Goal: Information Seeking & Learning: Learn about a topic

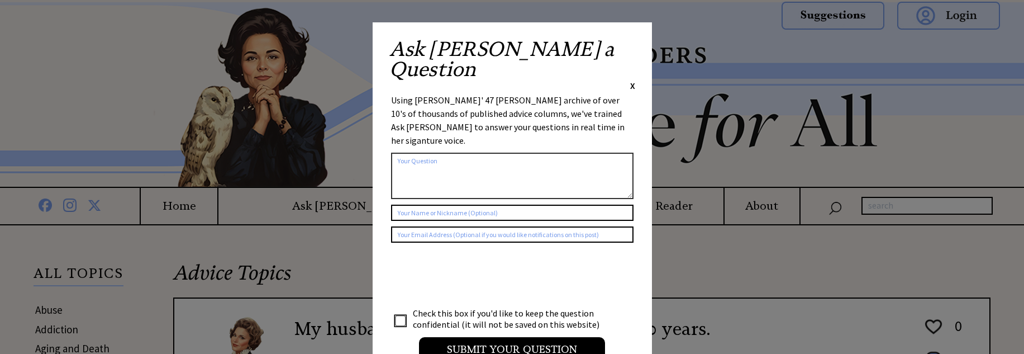
click at [633, 80] on span "X" at bounding box center [632, 85] width 5 height 11
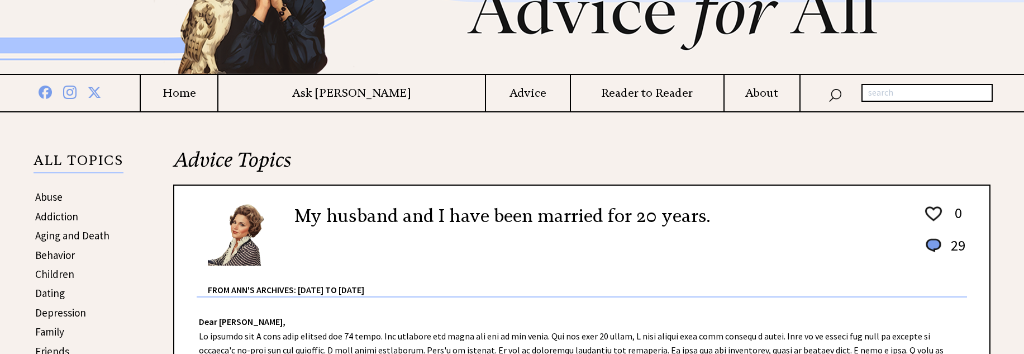
scroll to position [112, 0]
click at [54, 240] on link "Aging and Death" at bounding box center [72, 236] width 74 height 13
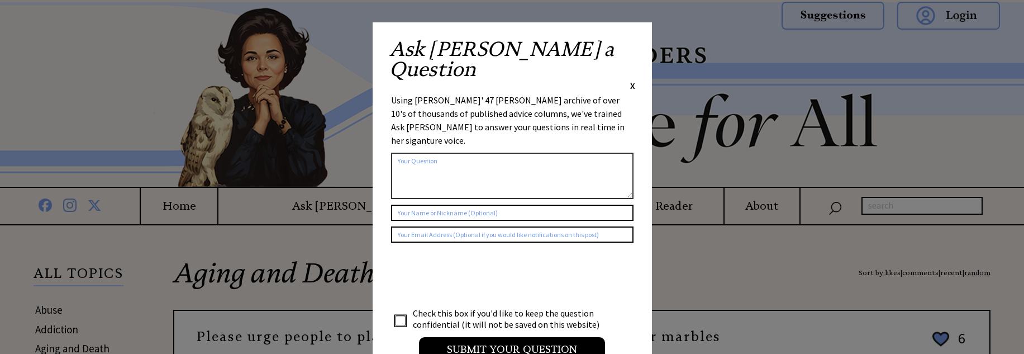
click at [632, 80] on span "X" at bounding box center [632, 85] width 5 height 11
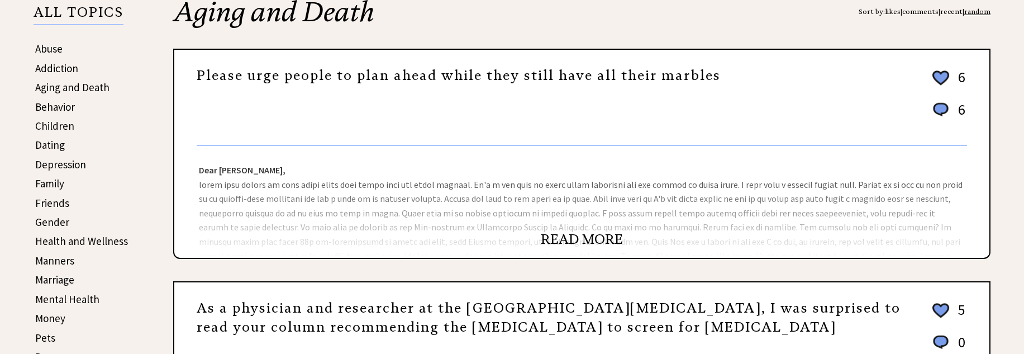
scroll to position [279, 0]
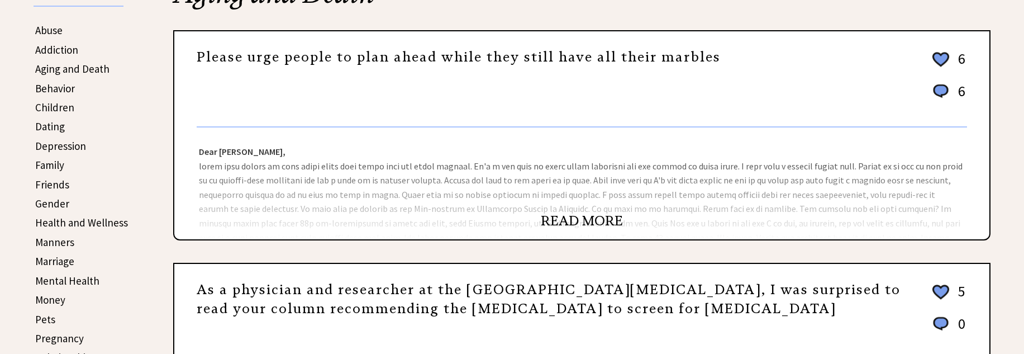
click at [608, 226] on link "READ MORE" at bounding box center [582, 220] width 82 height 17
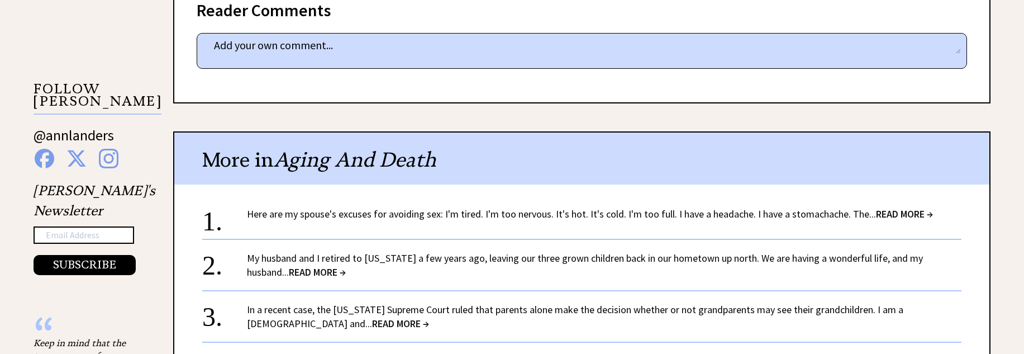
scroll to position [782, 0]
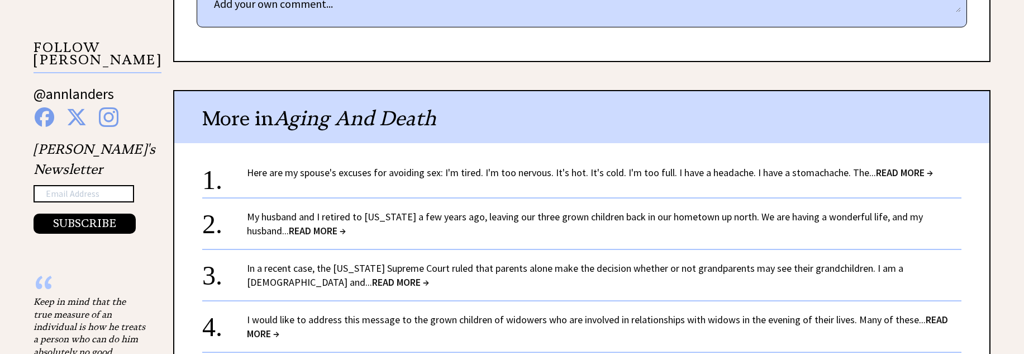
click at [623, 261] on link "In a recent case, the Florida Supreme Court ruled that parents alone make the d…" at bounding box center [575, 274] width 656 height 27
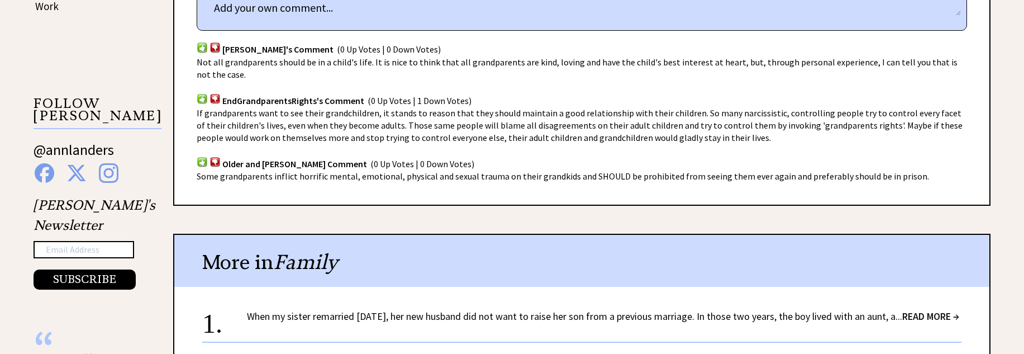
scroll to position [782, 0]
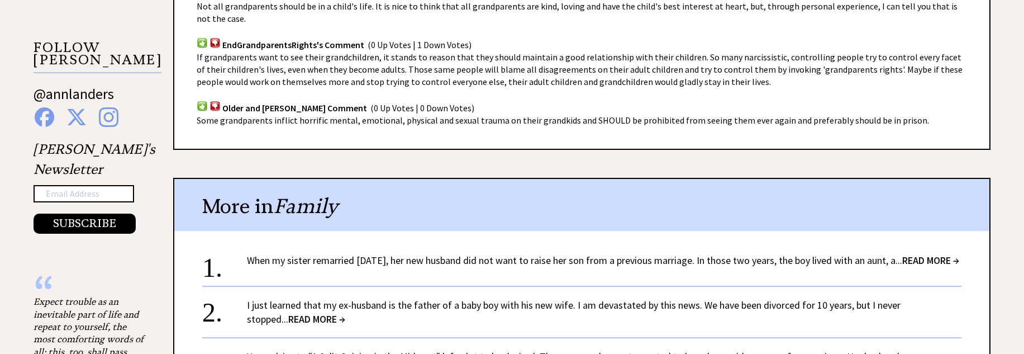
click at [902, 254] on span "READ MORE →" at bounding box center [930, 260] width 57 height 13
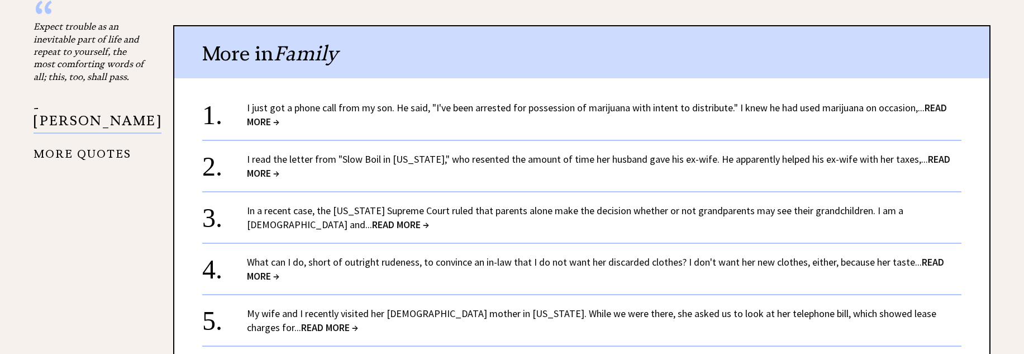
scroll to position [1061, 0]
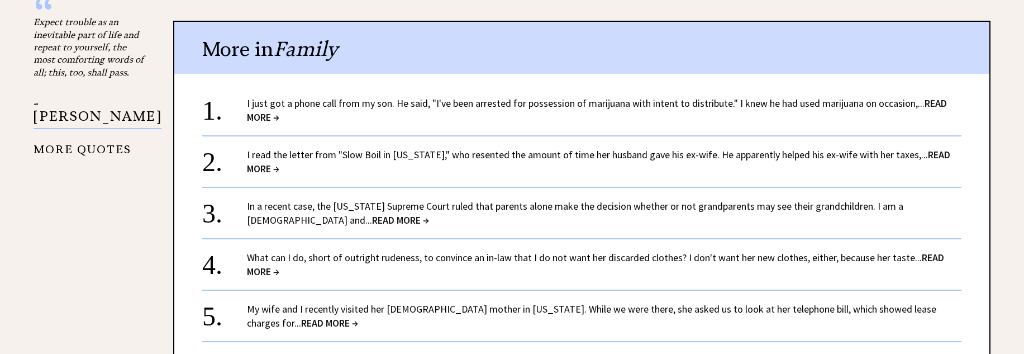
click at [310, 154] on link "I read the letter from "Slow Boil in California," who resented the amount of ti…" at bounding box center [598, 161] width 703 height 27
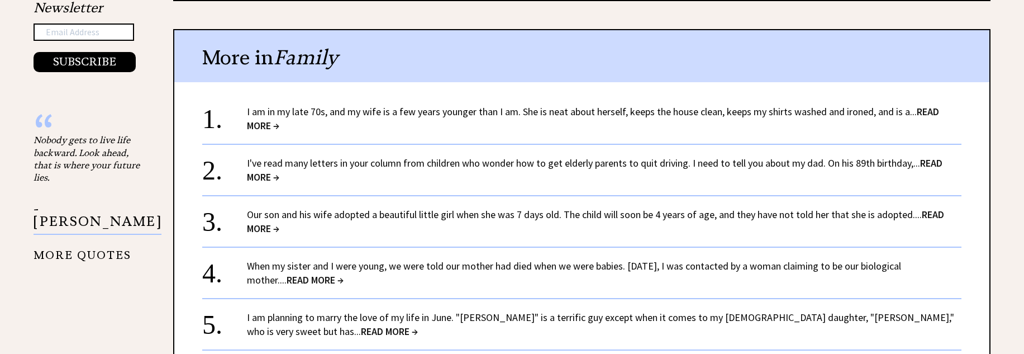
scroll to position [950, 0]
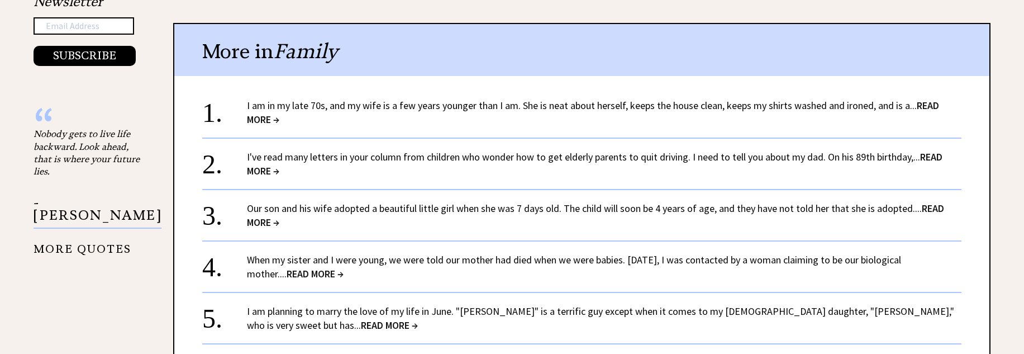
click at [438, 306] on div "I am planning to marry the love of my life in June. "Phillip" is a terrific guy…" at bounding box center [604, 318] width 714 height 28
click at [438, 304] on link "I am planning to marry the love of my life in June. "Phillip" is a terrific guy…" at bounding box center [600, 317] width 707 height 27
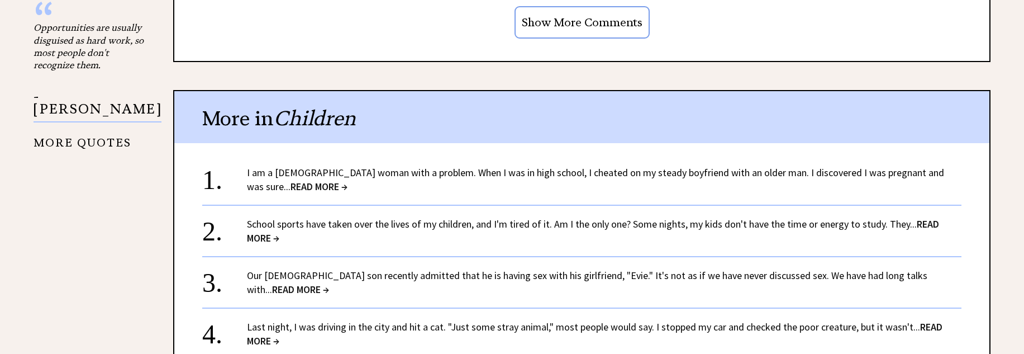
scroll to position [1061, 0]
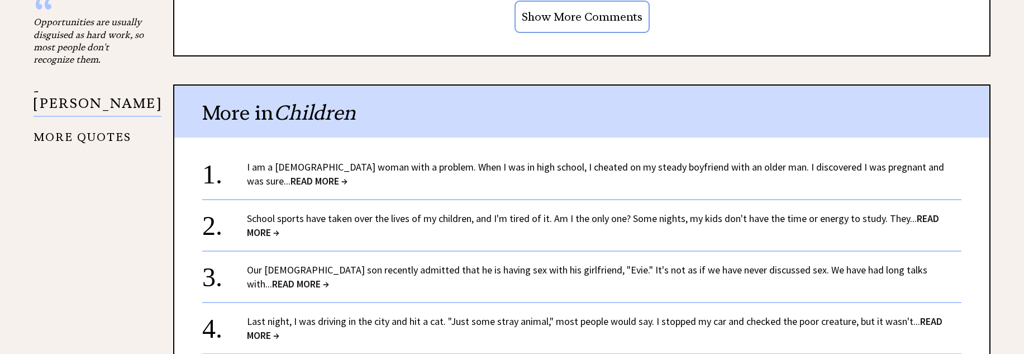
click at [637, 160] on link "I am a [DEMOGRAPHIC_DATA] woman with a problem. When I was in high school, I ch…" at bounding box center [595, 173] width 697 height 27
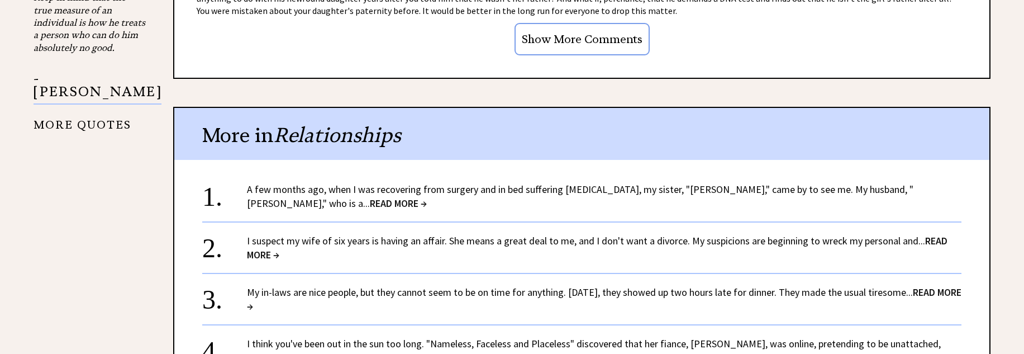
scroll to position [1117, 0]
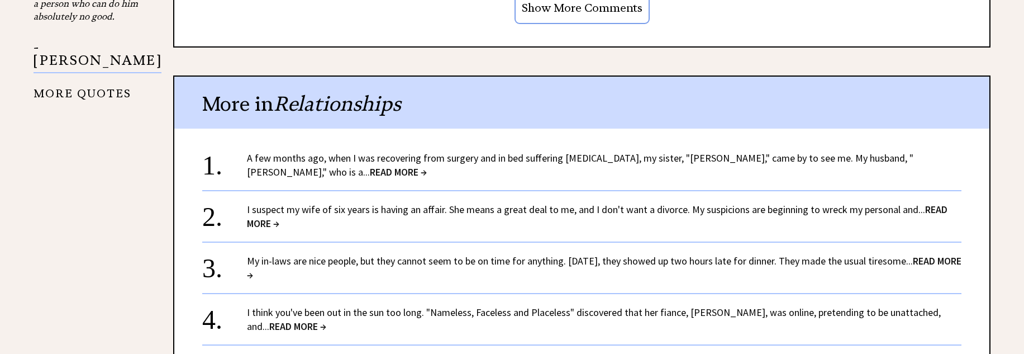
click at [408, 263] on link "My in-laws are nice people, but they cannot seem to be on time for anything. La…" at bounding box center [604, 267] width 714 height 27
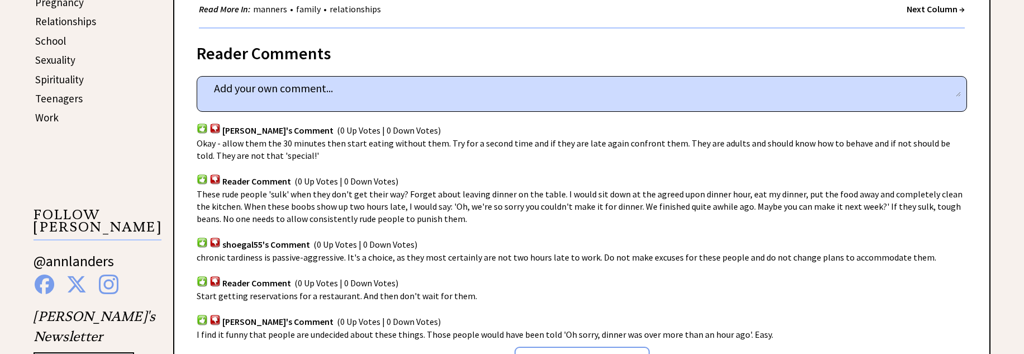
scroll to position [670, 0]
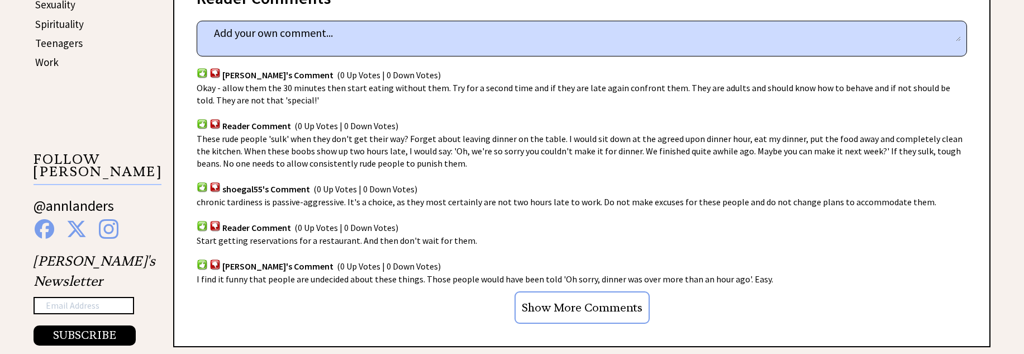
click at [566, 308] on input "Show More Comments" at bounding box center [581, 307] width 135 height 32
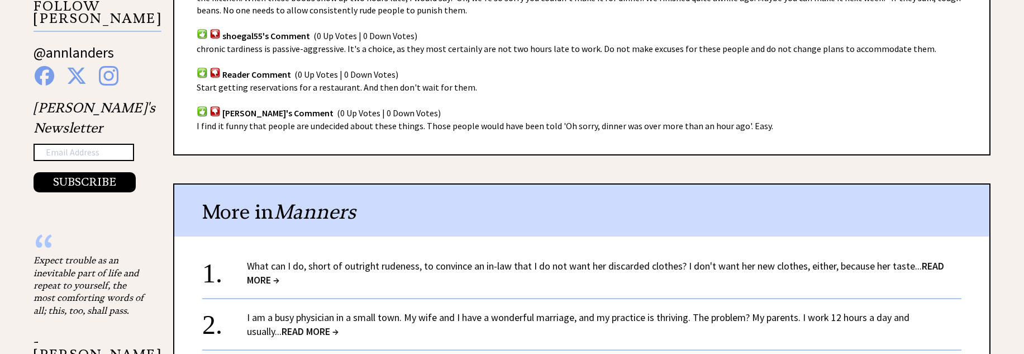
scroll to position [838, 0]
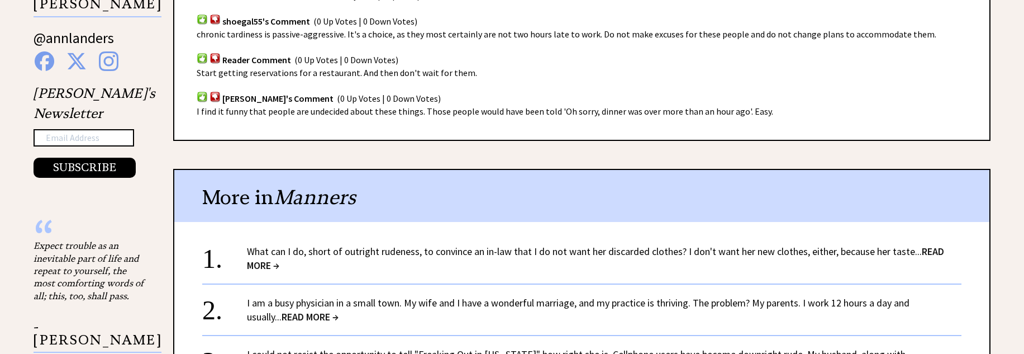
click at [537, 256] on link "What can I do, short of outright rudeness, to convince an in-law that I do not …" at bounding box center [595, 258] width 697 height 27
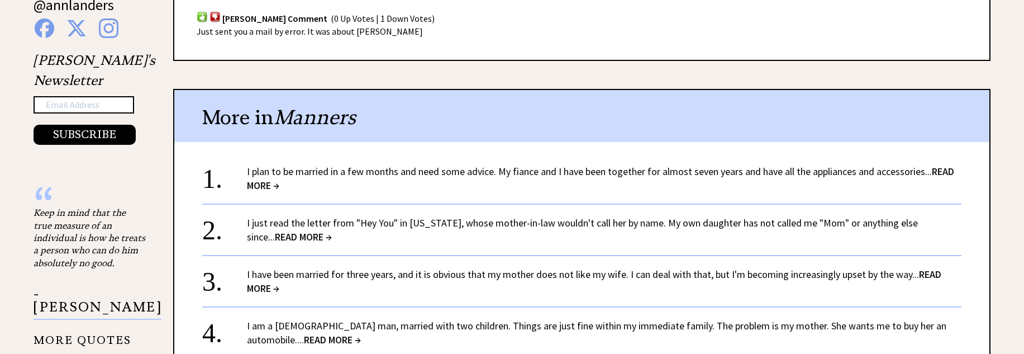
scroll to position [894, 0]
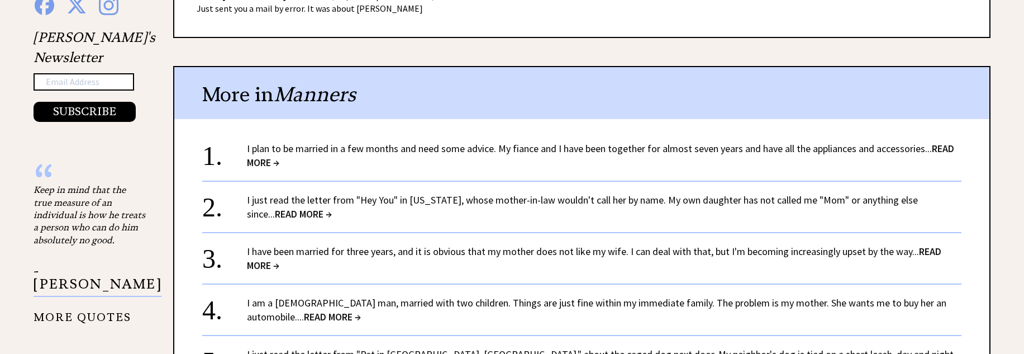
click at [466, 245] on link "I have been married for three years, and it is obvious that my mother does not …" at bounding box center [594, 258] width 694 height 27
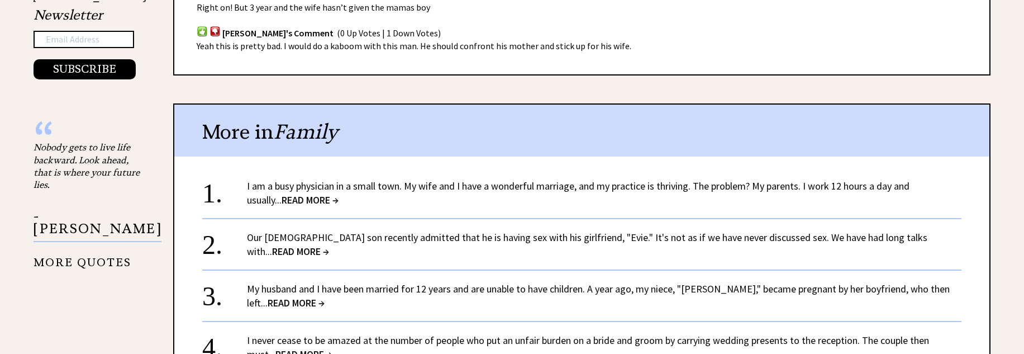
scroll to position [950, 0]
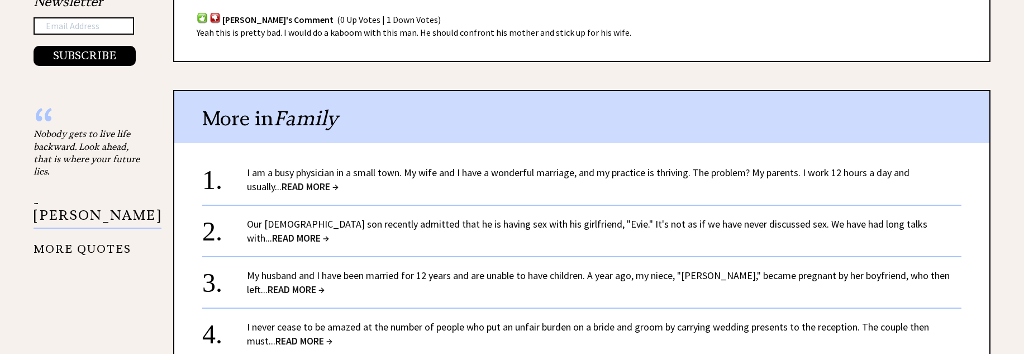
click at [875, 269] on link "My husband and I have been married for 12 years and are unable to have children…" at bounding box center [598, 282] width 703 height 27
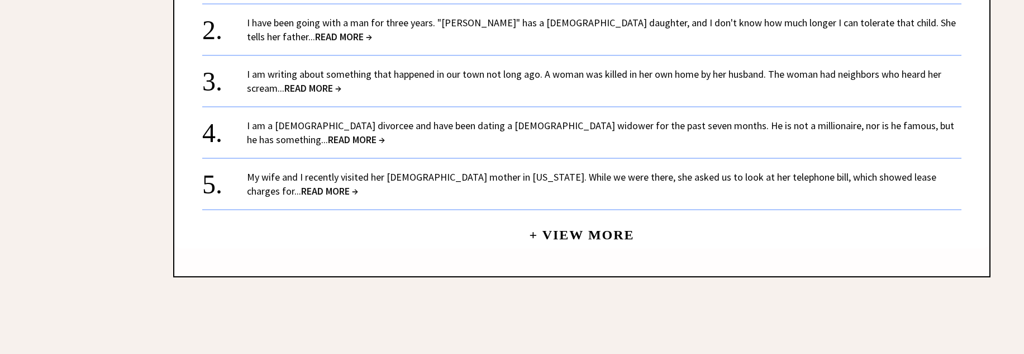
scroll to position [1229, 0]
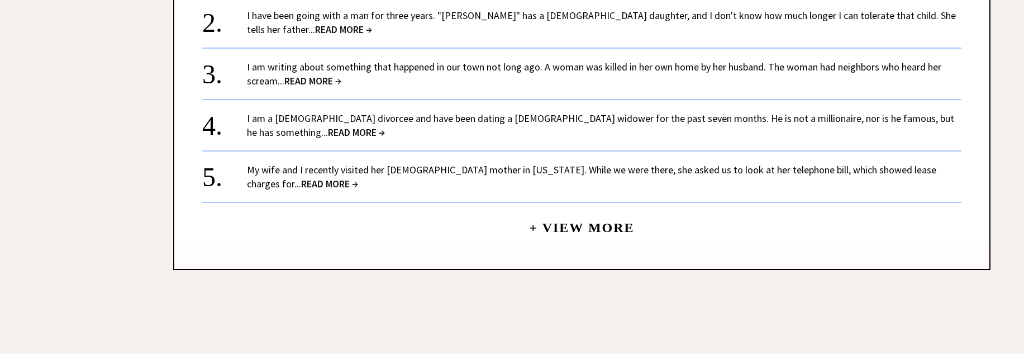
click at [569, 122] on link "I am a 24-year-old divorcee and have been dating a 63-year-old widower for the …" at bounding box center [600, 125] width 707 height 27
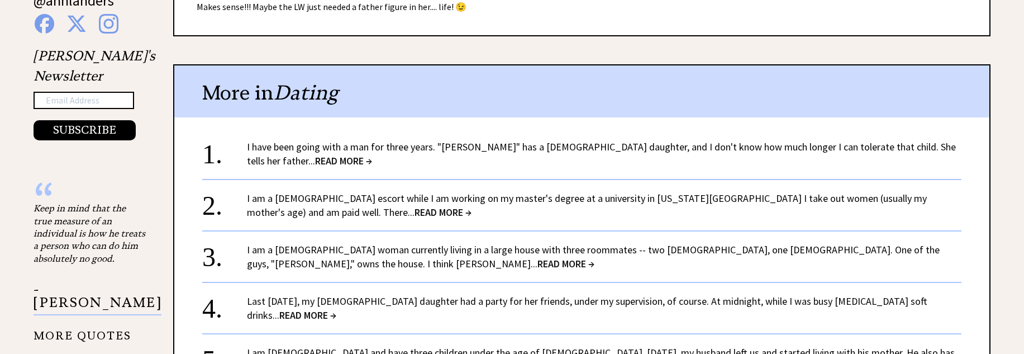
scroll to position [894, 0]
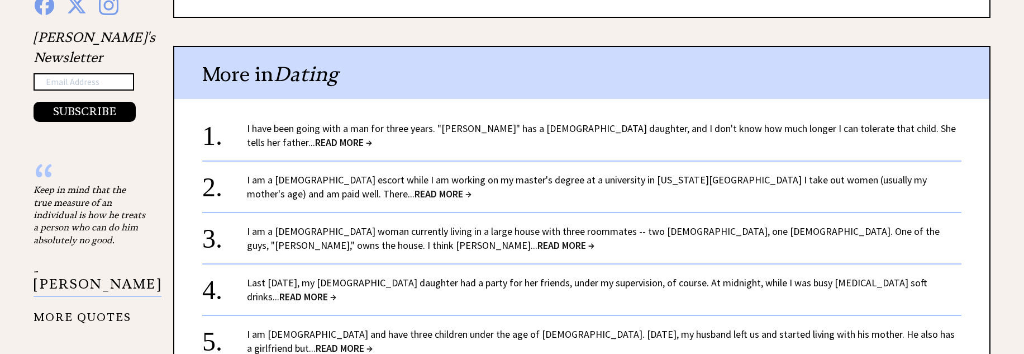
click at [753, 276] on link "Last [DATE], my [DEMOGRAPHIC_DATA] daughter had a party for her friends, under …" at bounding box center [587, 289] width 680 height 27
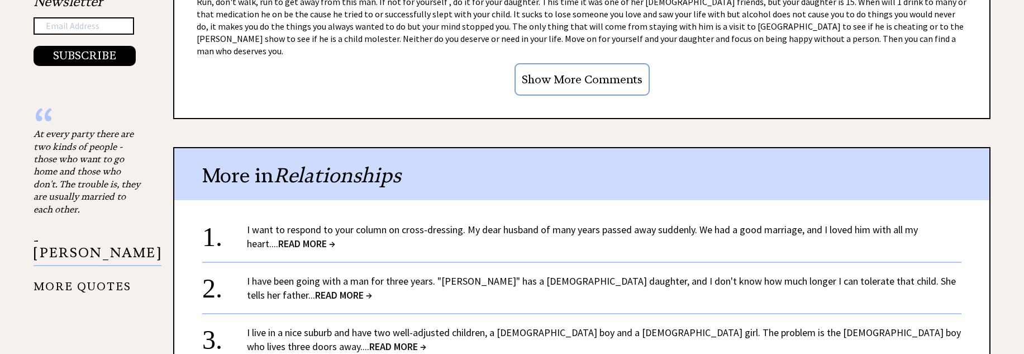
scroll to position [1061, 0]
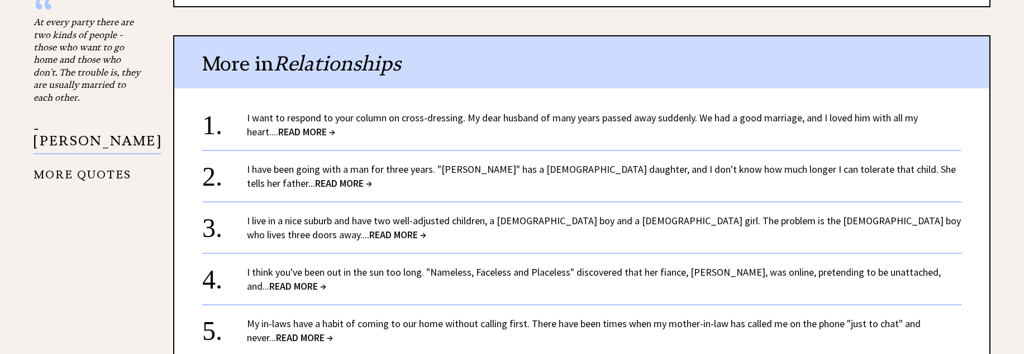
click at [387, 163] on link "I have been going with a man for three years. "Jerome" has a 5-year-old daughte…" at bounding box center [601, 176] width 709 height 27
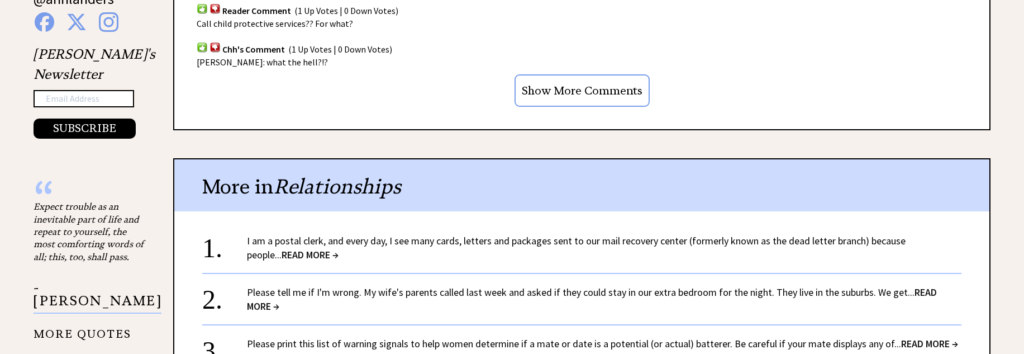
scroll to position [894, 0]
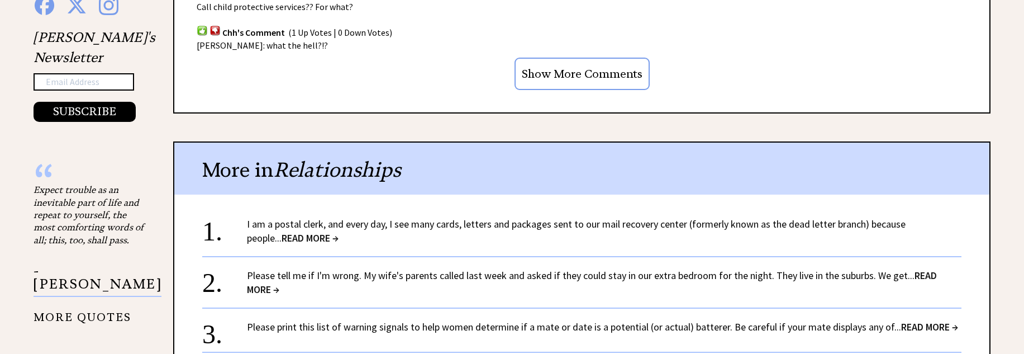
click at [472, 232] on div "I am a postal clerk, and every day, I see many cards, letters and packages sent…" at bounding box center [604, 231] width 714 height 28
click at [266, 226] on link "I am a postal clerk, and every day, I see many cards, letters and packages sent…" at bounding box center [576, 230] width 659 height 27
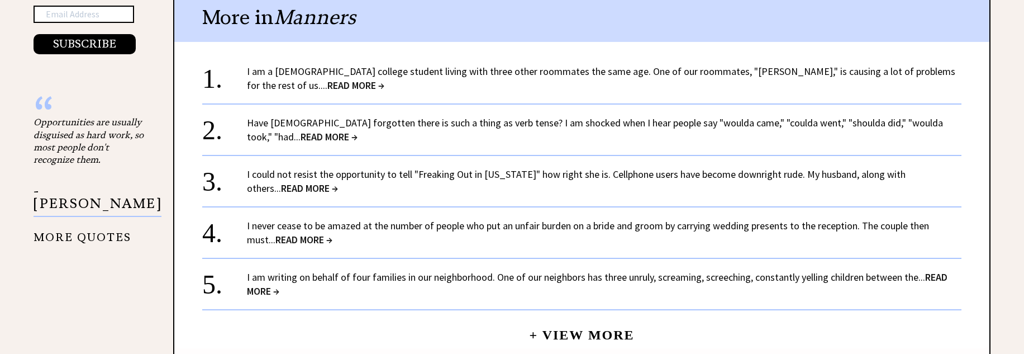
scroll to position [1005, 0]
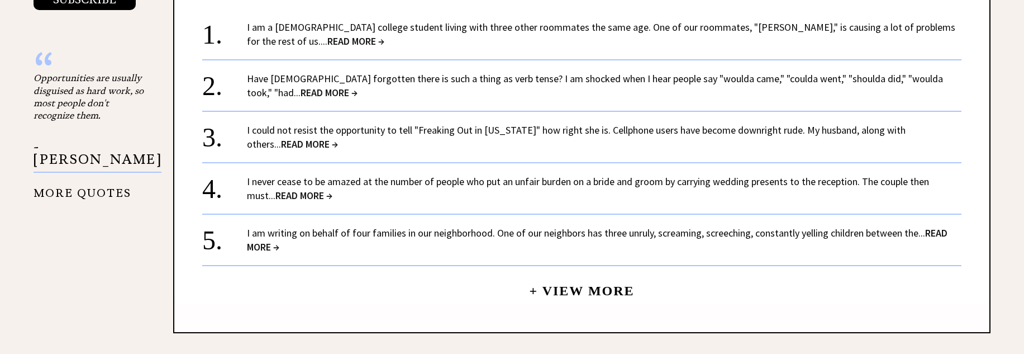
click at [570, 279] on link "+ View More" at bounding box center [581, 286] width 105 height 24
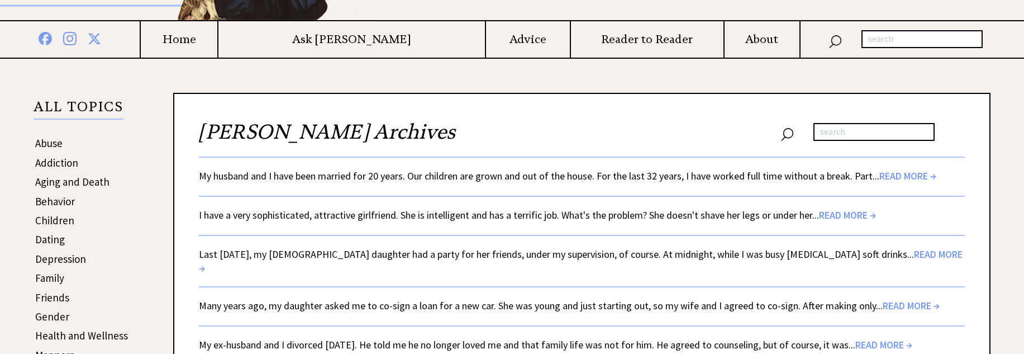
scroll to position [168, 0]
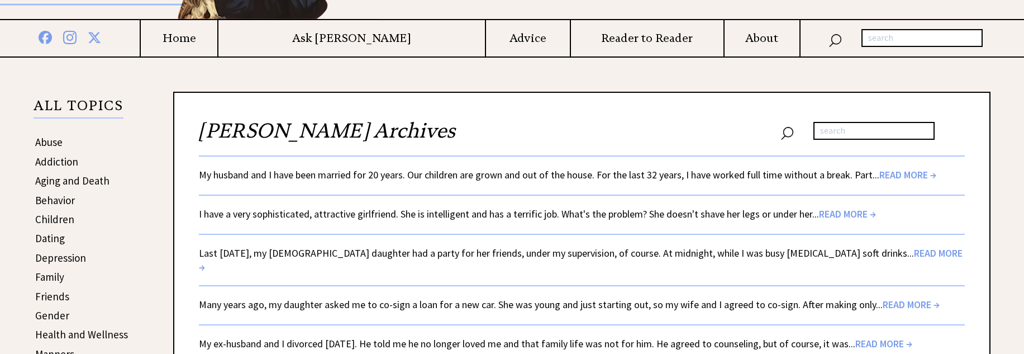
click at [511, 337] on div "My ex-husband and I divorced 18 years ago. He told me he no longer loved me and…" at bounding box center [582, 343] width 766 height 14
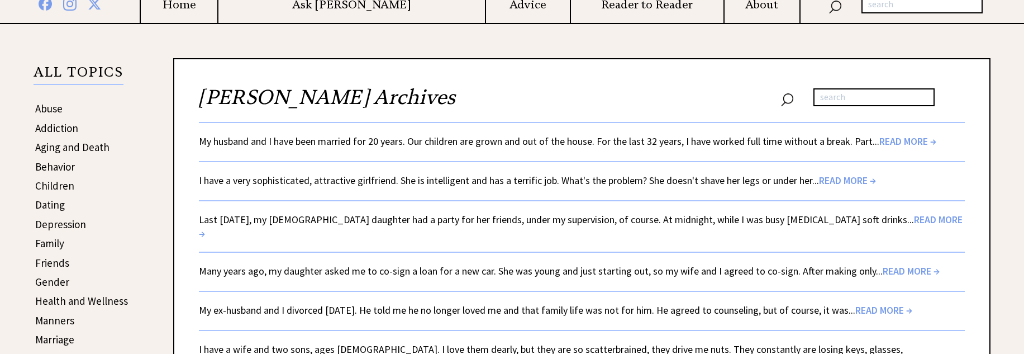
scroll to position [223, 0]
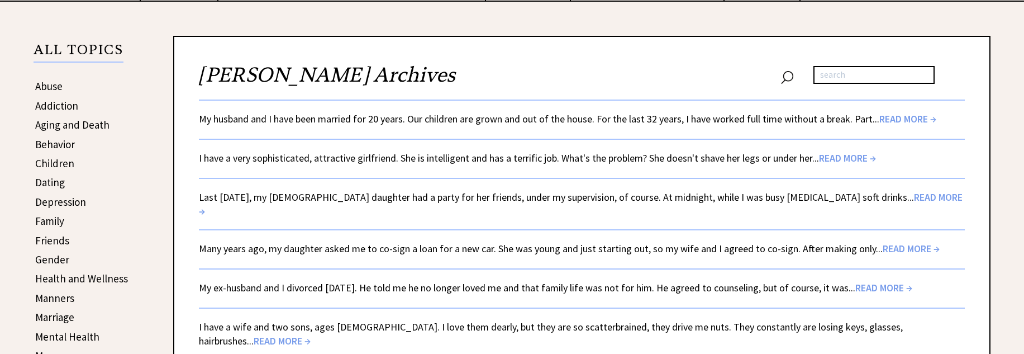
click at [895, 242] on span "READ MORE →" at bounding box center [911, 248] width 57 height 13
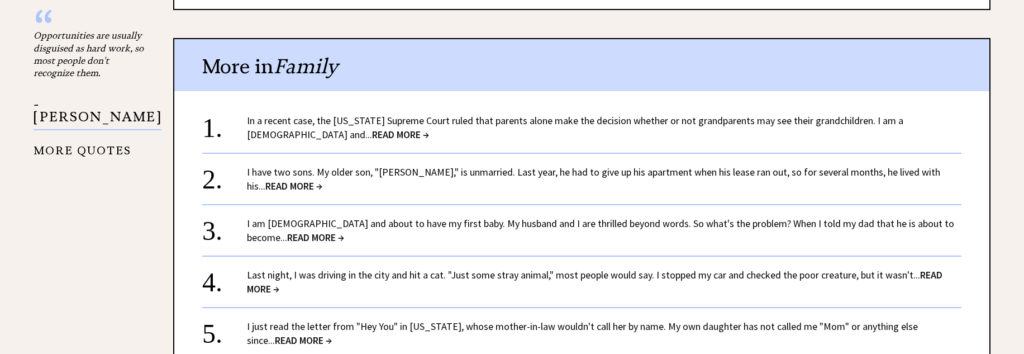
scroll to position [1061, 0]
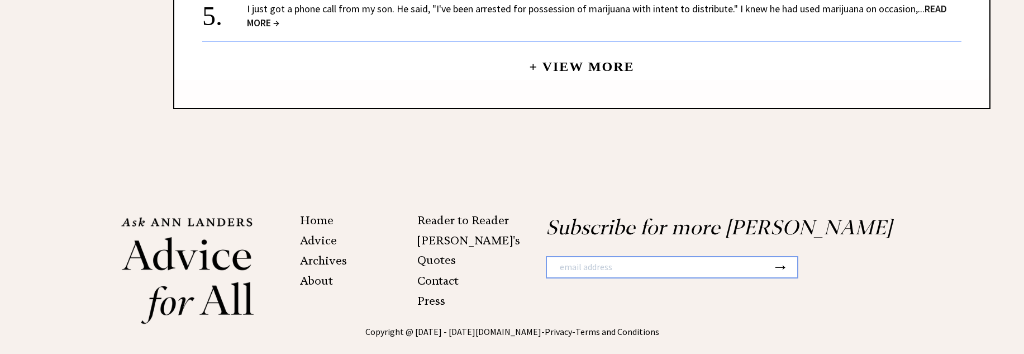
scroll to position [1452, 0]
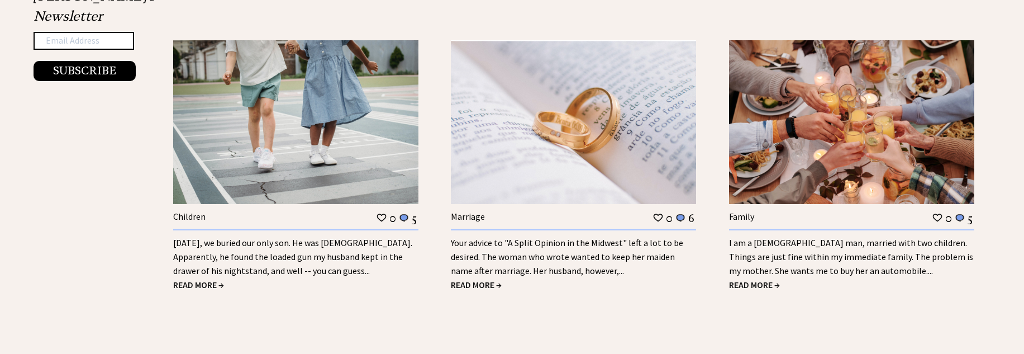
scroll to position [1396, 0]
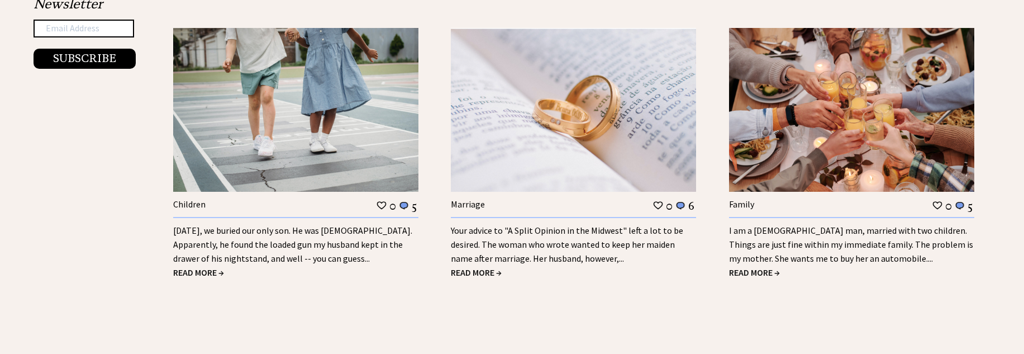
click at [577, 231] on link "Your advice to "A Split Opinion in the Midwest" left a lot to be desired. The w…" at bounding box center [567, 244] width 232 height 39
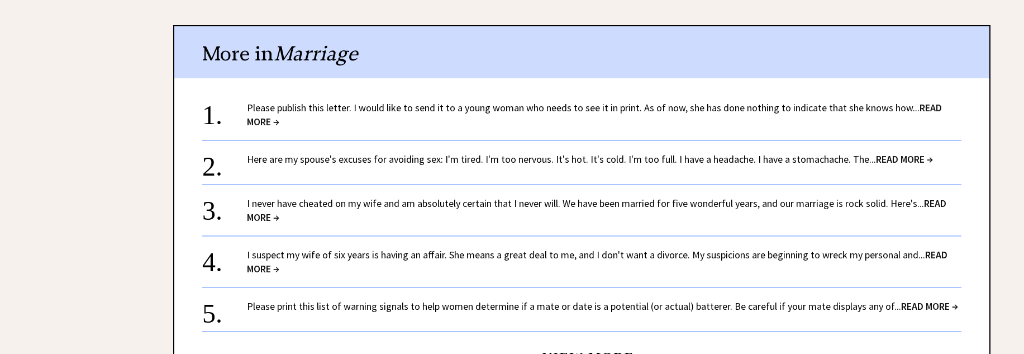
scroll to position [1229, 0]
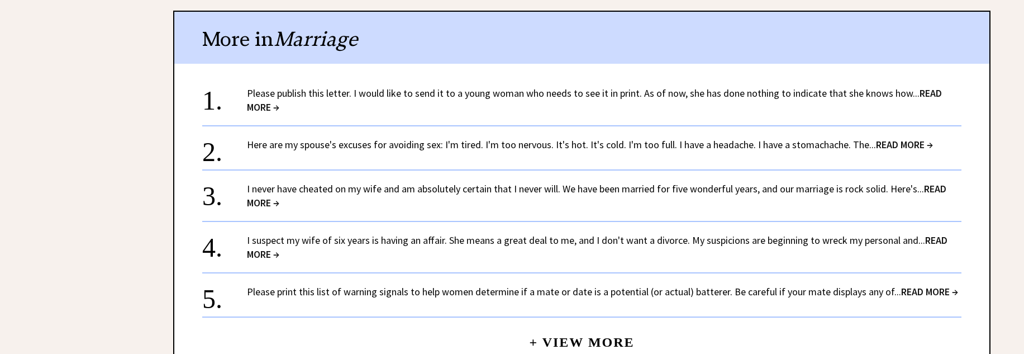
click at [529, 97] on link "Please publish this letter. I would like to send it to a young woman who needs …" at bounding box center [594, 100] width 695 height 27
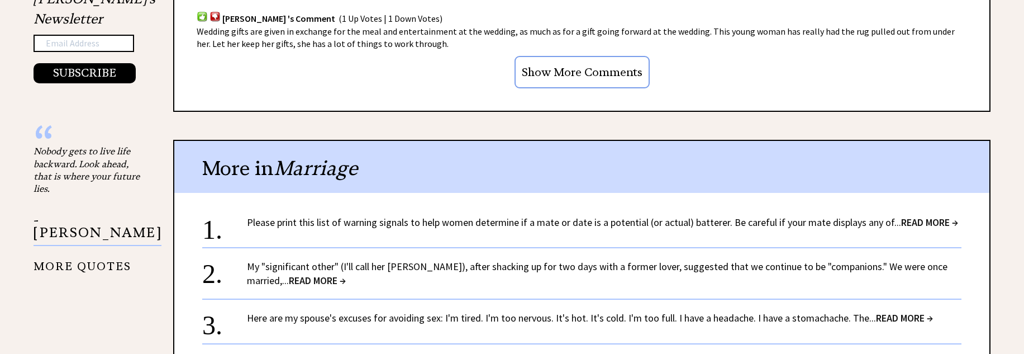
scroll to position [950, 0]
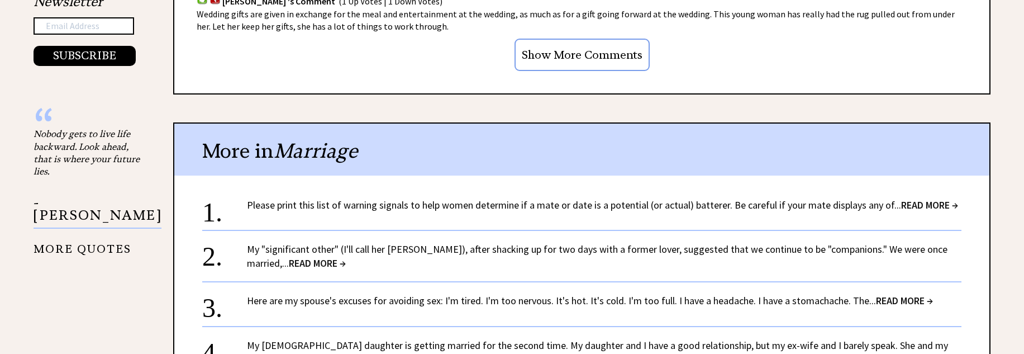
click at [289, 264] on span "READ MORE →" at bounding box center [317, 262] width 57 height 13
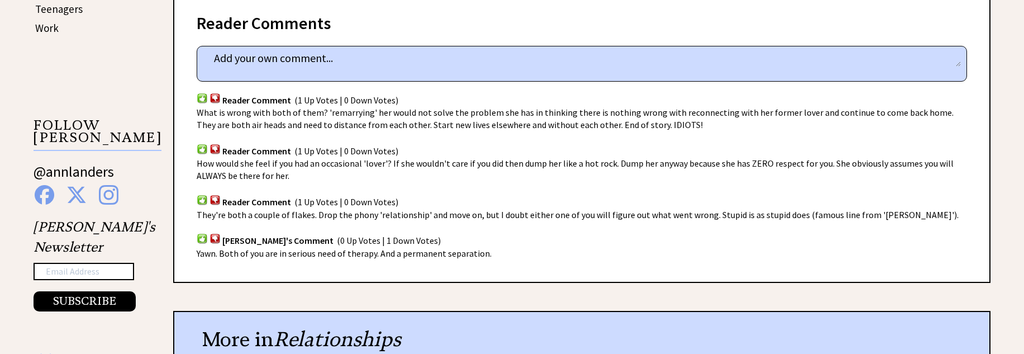
scroll to position [726, 0]
